Goal: Task Accomplishment & Management: Manage account settings

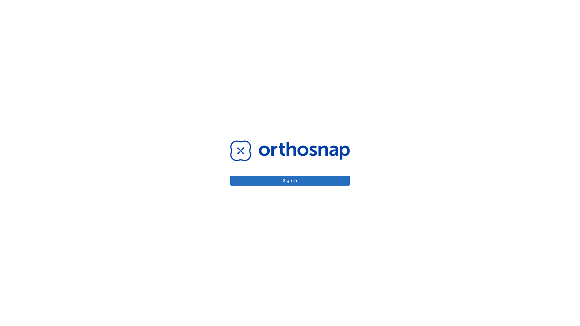
click at [290, 181] on button "Sign in" at bounding box center [290, 181] width 120 height 10
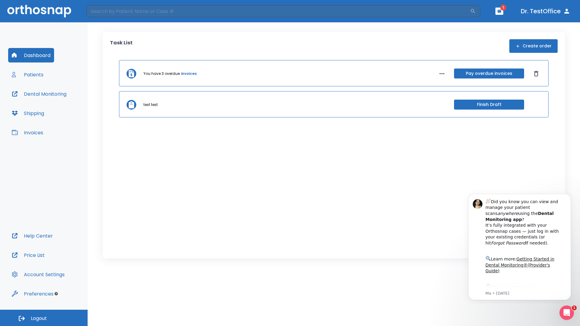
click at [44, 318] on span "Logout" at bounding box center [39, 318] width 16 height 7
